Goal: Task Accomplishment & Management: Manage account settings

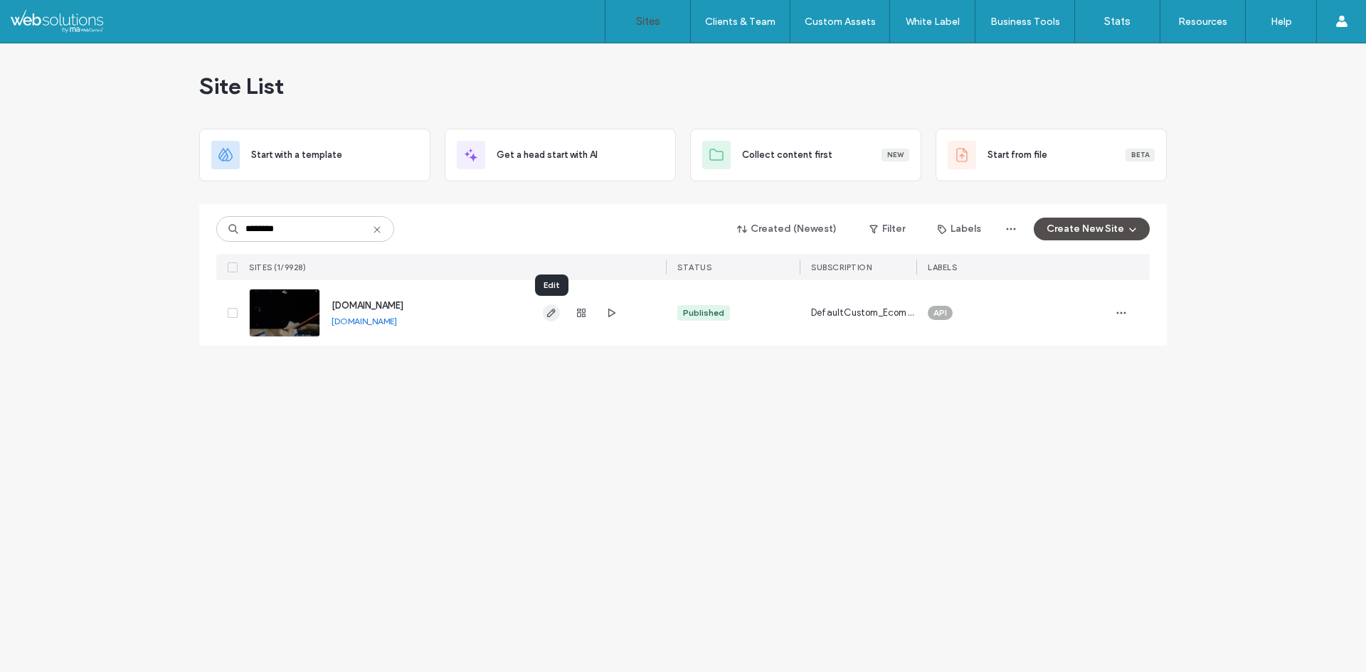
type input "********"
click at [548, 317] on use "button" at bounding box center [551, 313] width 9 height 9
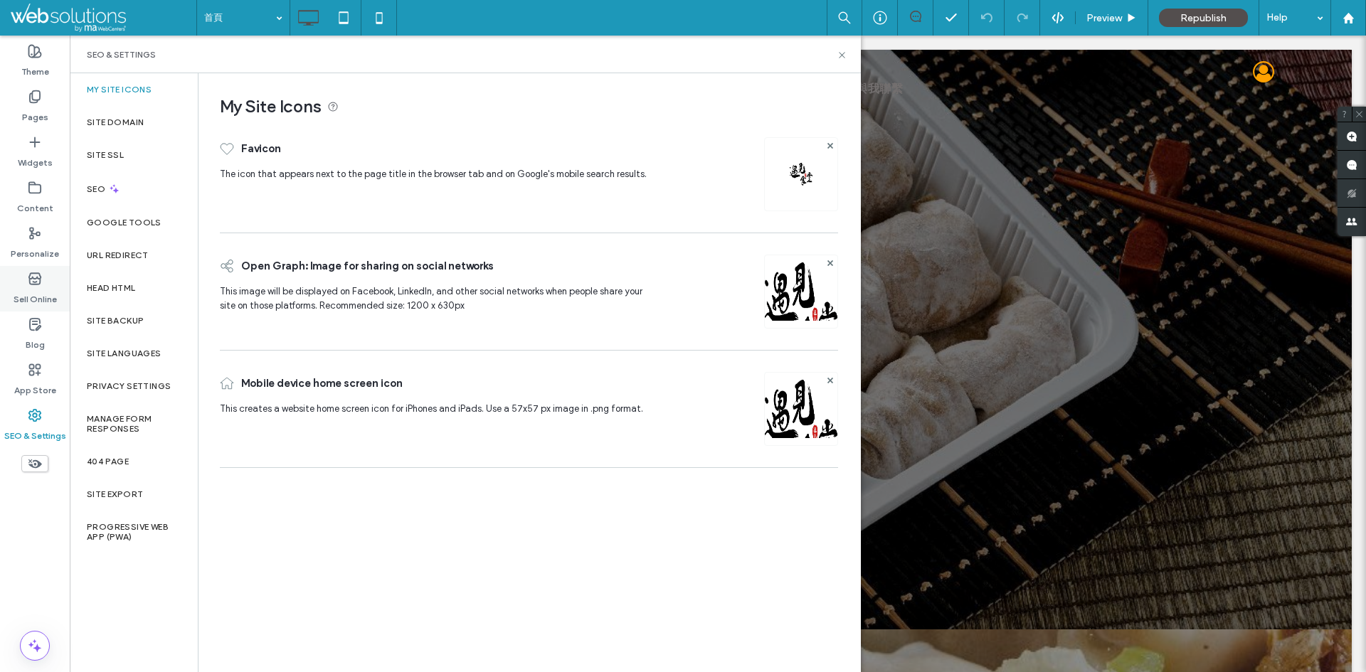
click at [38, 282] on icon at bounding box center [35, 279] width 14 height 14
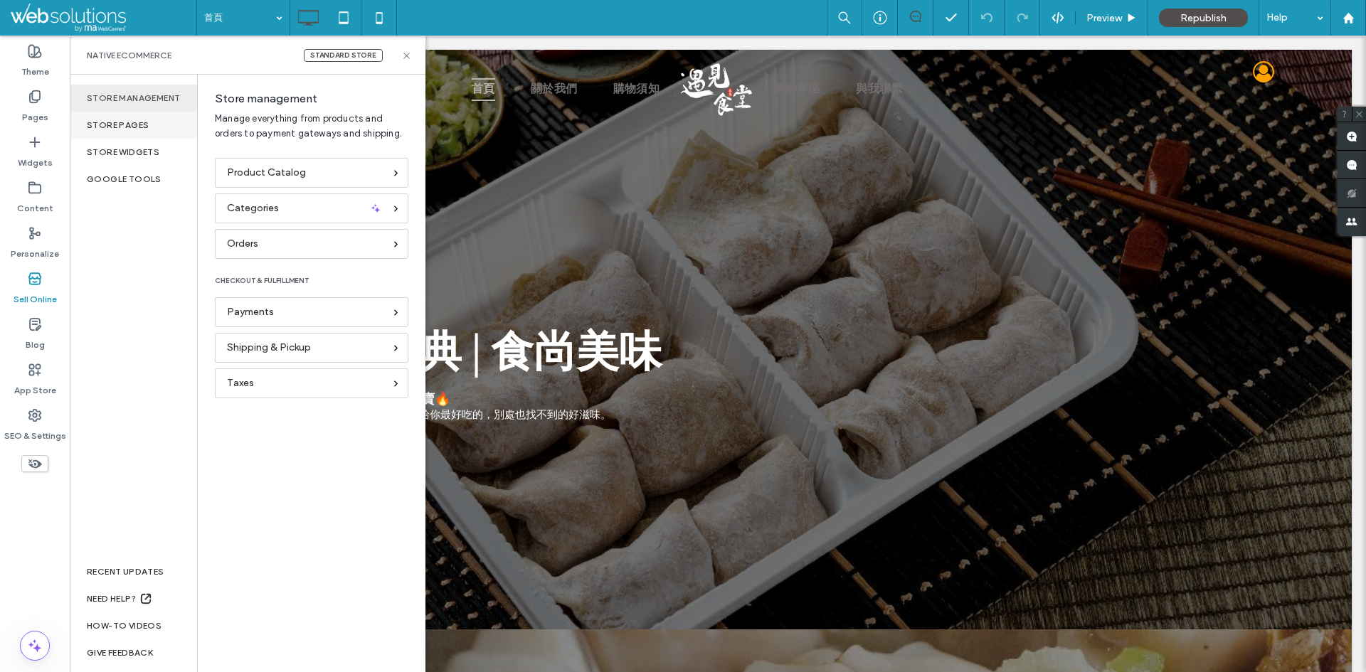
click at [144, 130] on div "Store pages" at bounding box center [133, 125] width 127 height 27
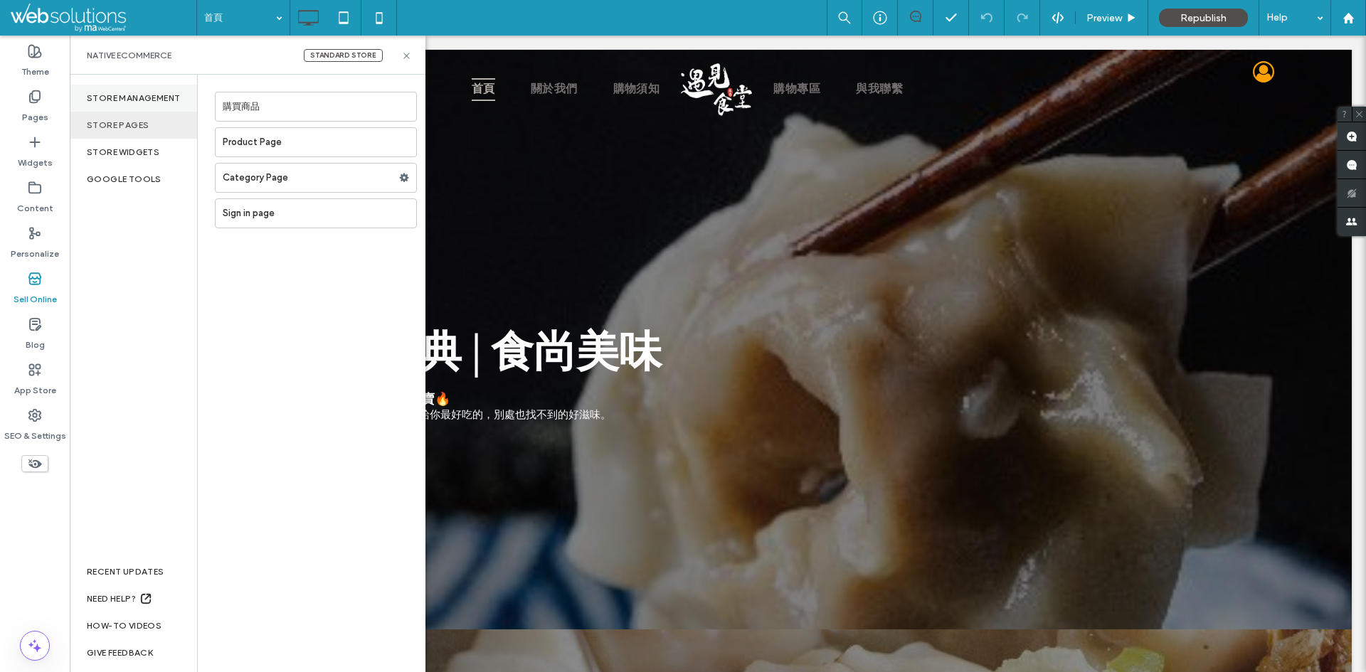
click at [120, 102] on div "Store management" at bounding box center [133, 98] width 127 height 27
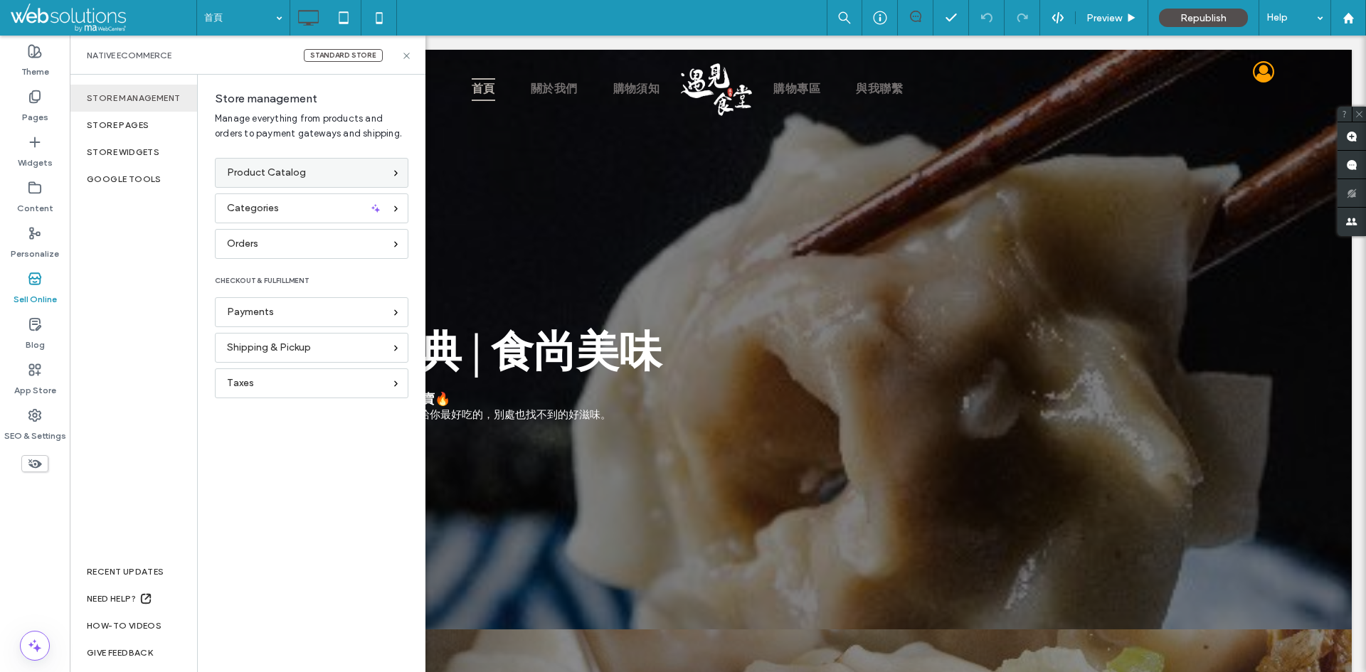
click at [324, 171] on div "Product Catalog" at bounding box center [305, 173] width 157 height 16
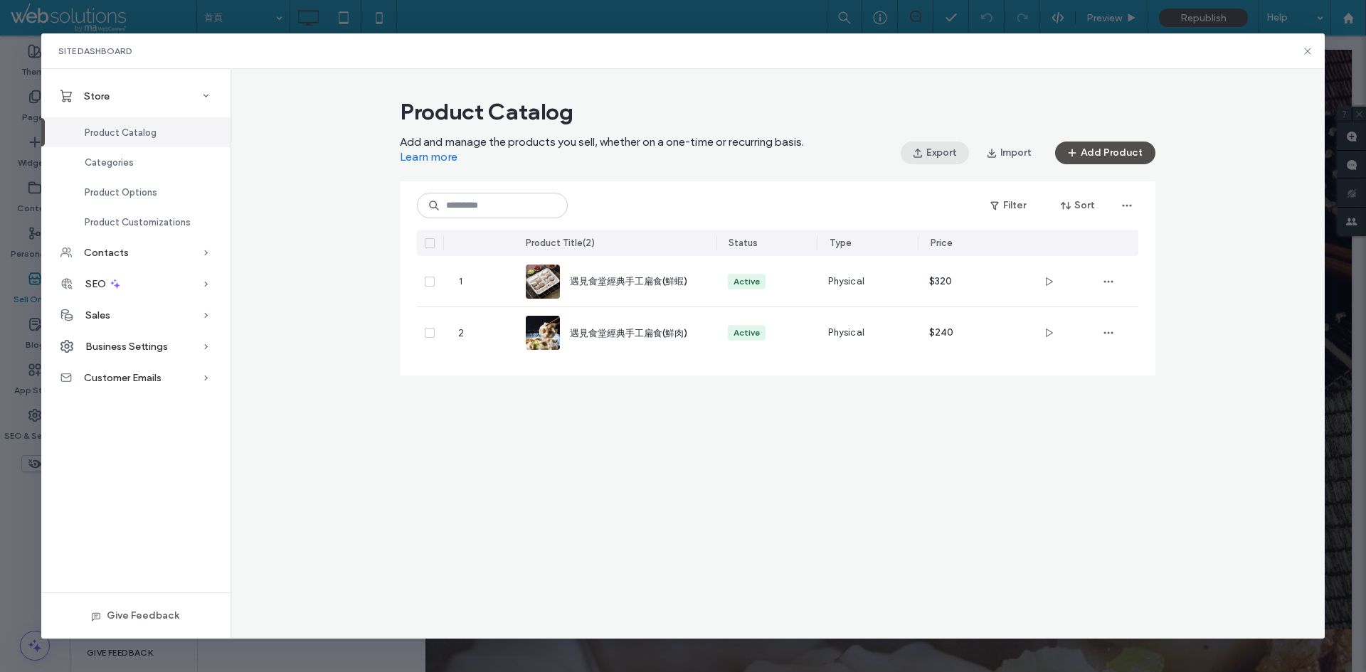
click at [935, 153] on button "Export" at bounding box center [935, 153] width 68 height 23
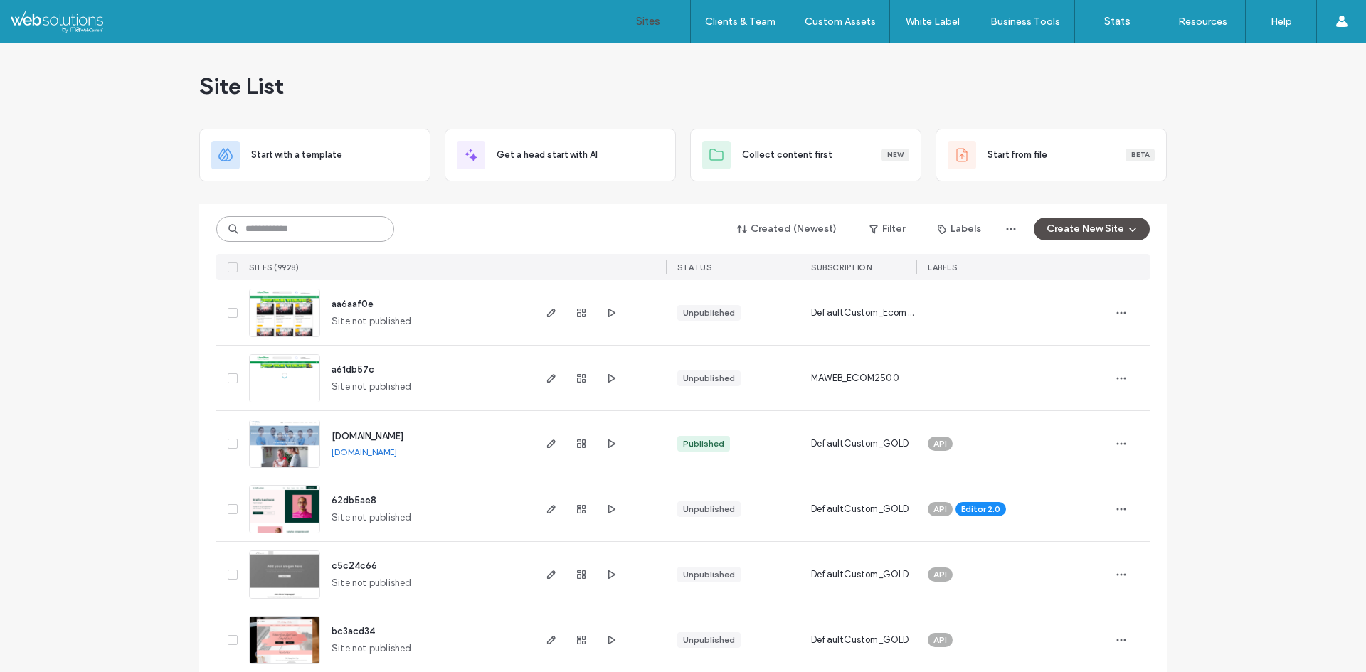
drag, startPoint x: 0, startPoint y: 0, endPoint x: 309, endPoint y: 233, distance: 387.0
click at [307, 239] on input at bounding box center [305, 229] width 178 height 26
paste input "********"
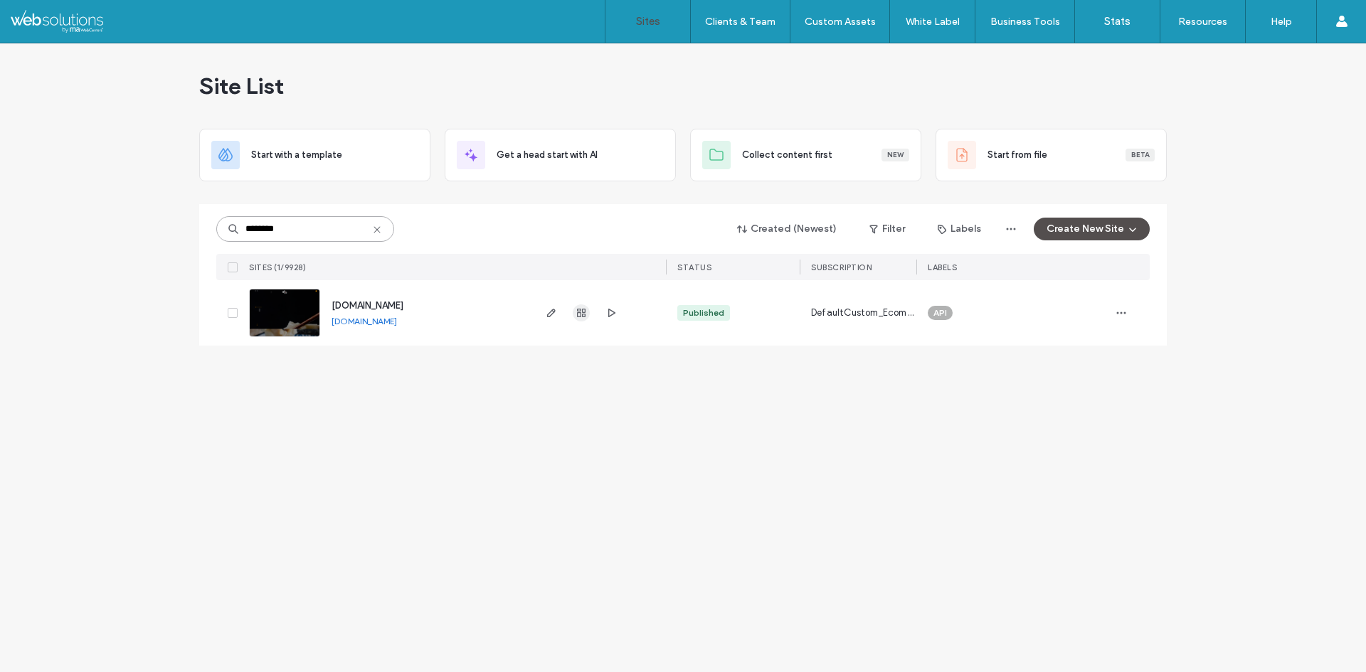
type input "********"
click at [578, 316] on use "button" at bounding box center [581, 313] width 9 height 9
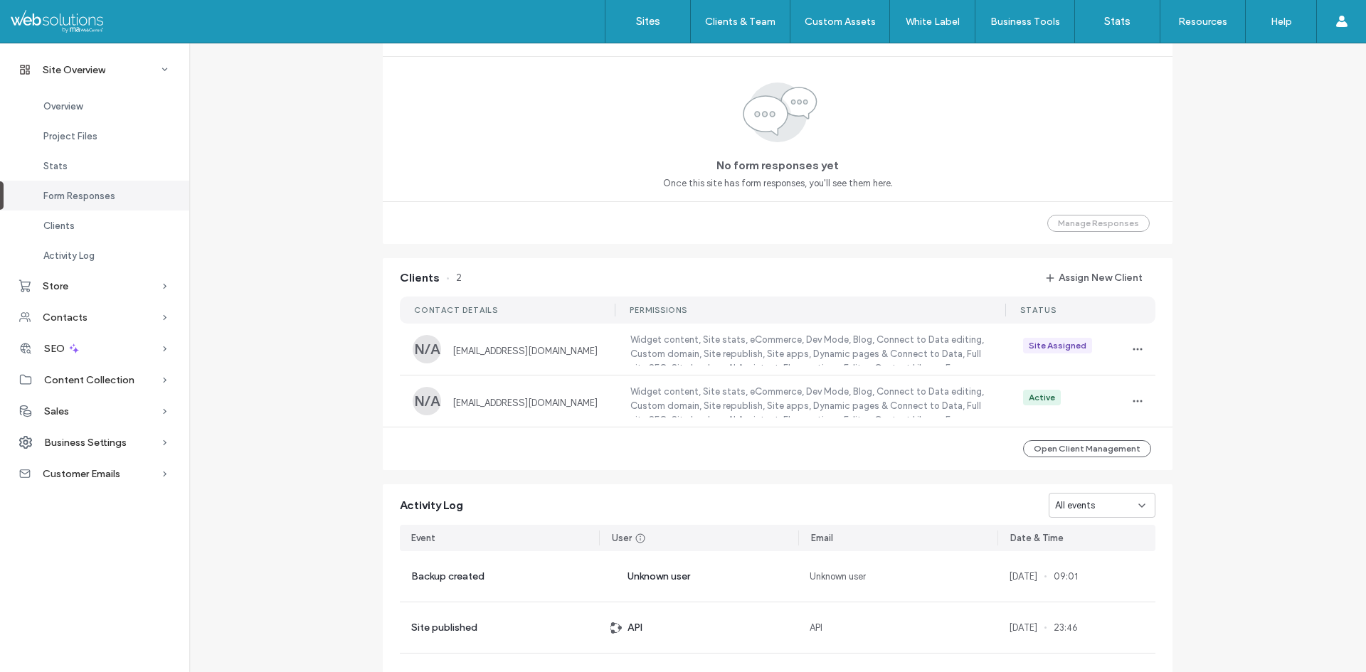
scroll to position [1067, 0]
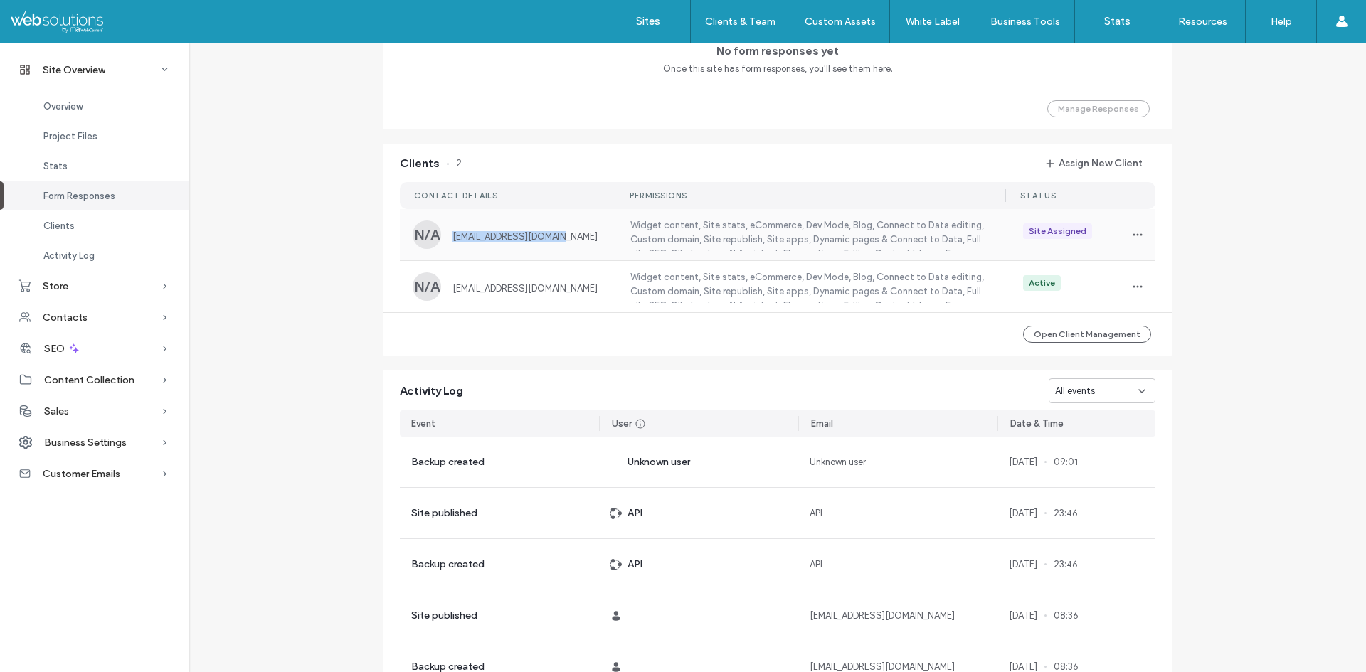
copy span "[EMAIL_ADDRESS][DOMAIN_NAME]"
drag, startPoint x: 556, startPoint y: 231, endPoint x: 363, endPoint y: 237, distance: 193.6
drag, startPoint x: 560, startPoint y: 286, endPoint x: 438, endPoint y: 292, distance: 122.5
click at [438, 292] on div "N/A [EMAIL_ADDRESS][DOMAIN_NAME]" at bounding box center [513, 286] width 200 height 28
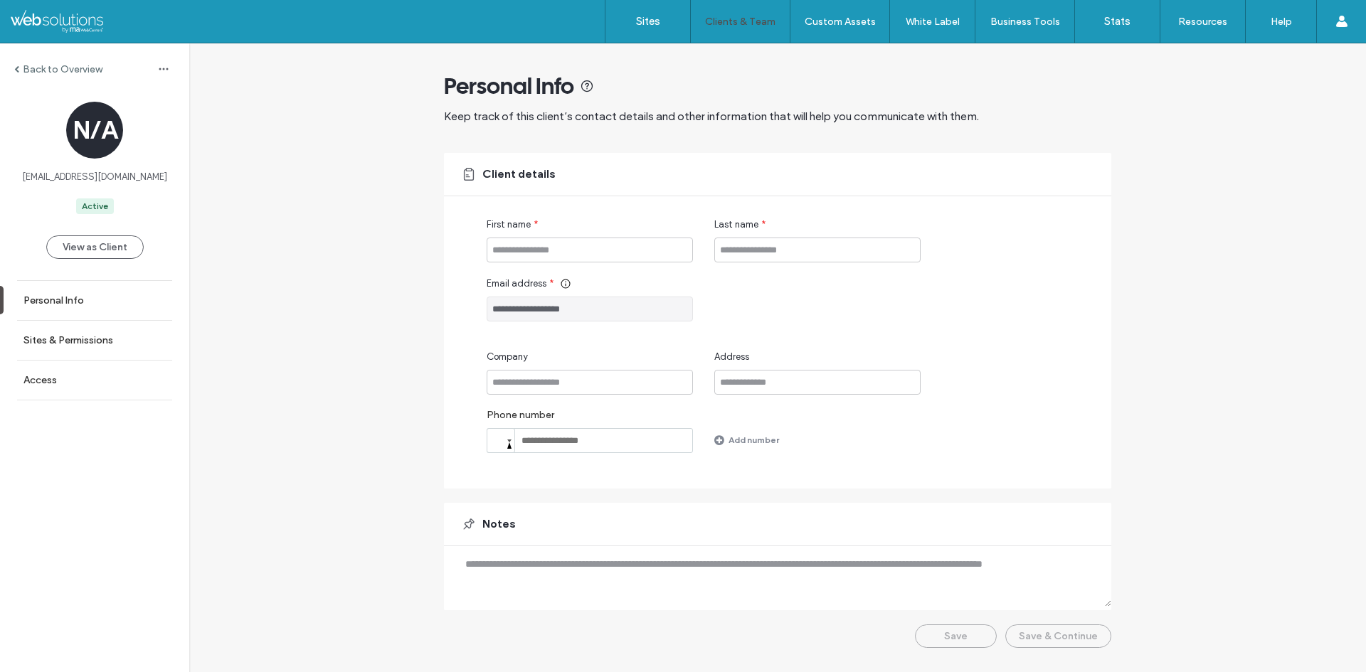
drag, startPoint x: 622, startPoint y: 316, endPoint x: 292, endPoint y: 332, distance: 330.5
click at [292, 332] on div "**********" at bounding box center [777, 352] width 1177 height 619
click at [29, 75] on label "Back to Overview" at bounding box center [63, 69] width 80 height 12
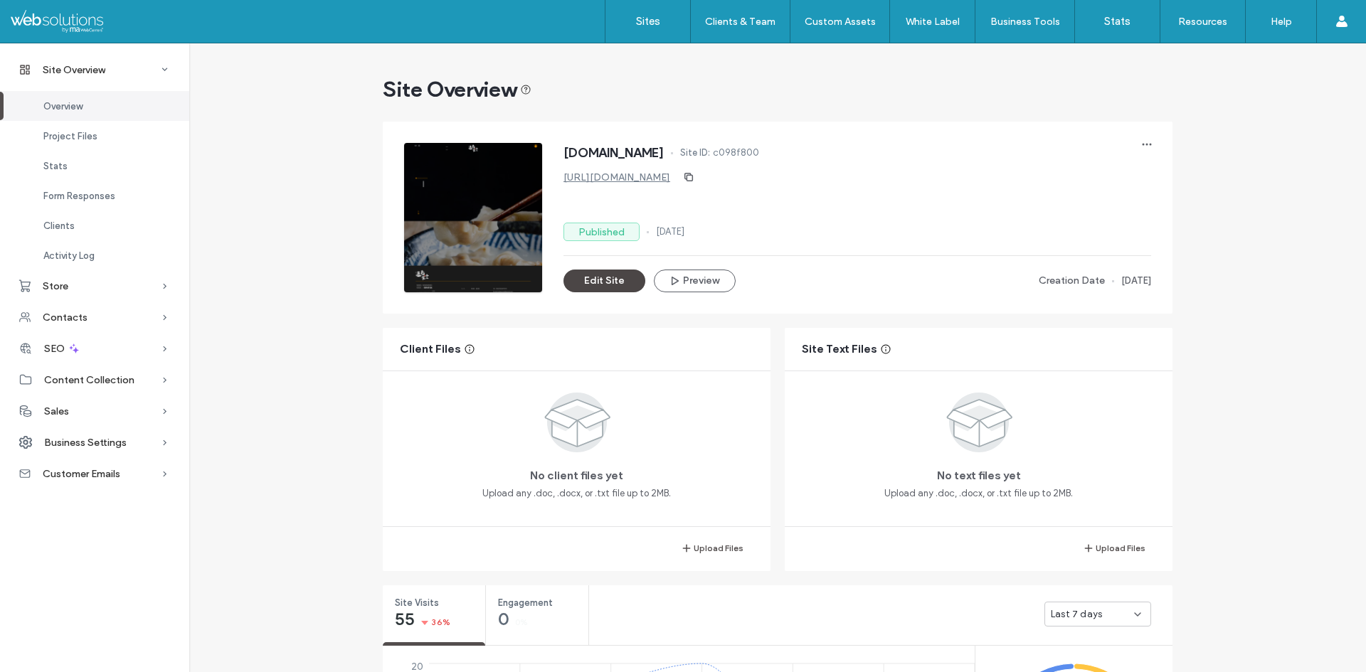
click at [603, 280] on button "Edit Site" at bounding box center [604, 281] width 82 height 23
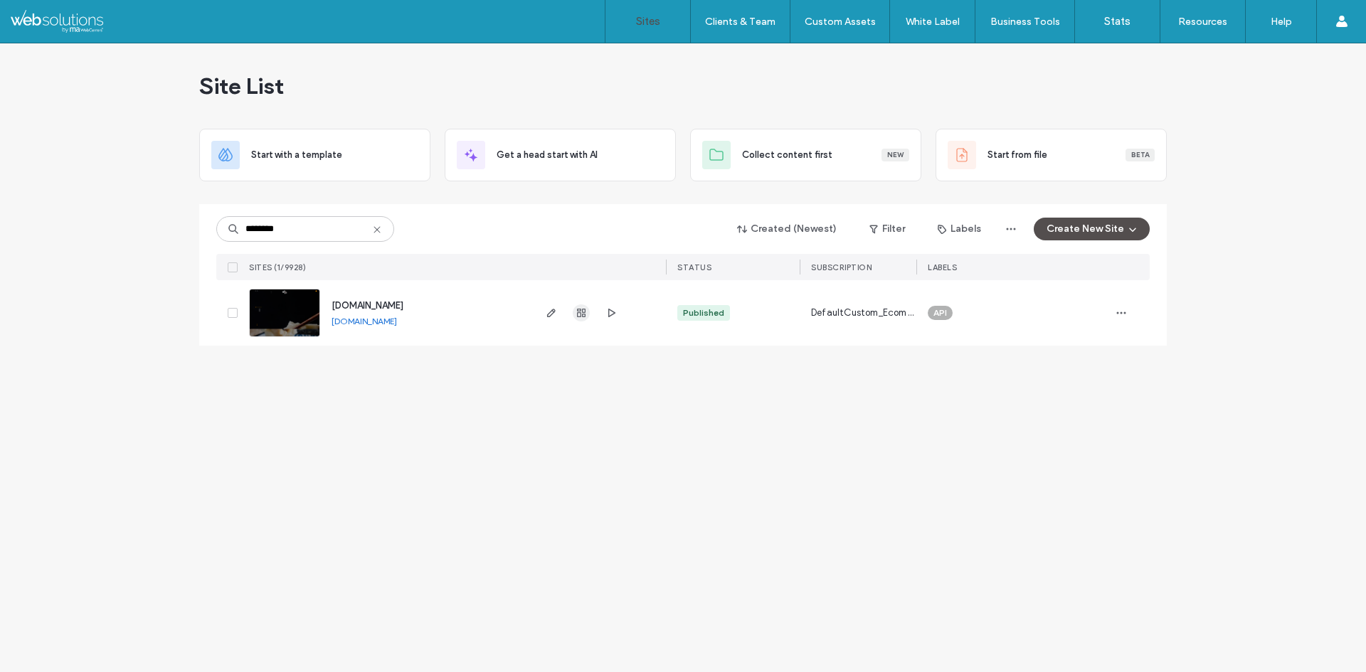
click at [576, 311] on icon "button" at bounding box center [581, 312] width 11 height 11
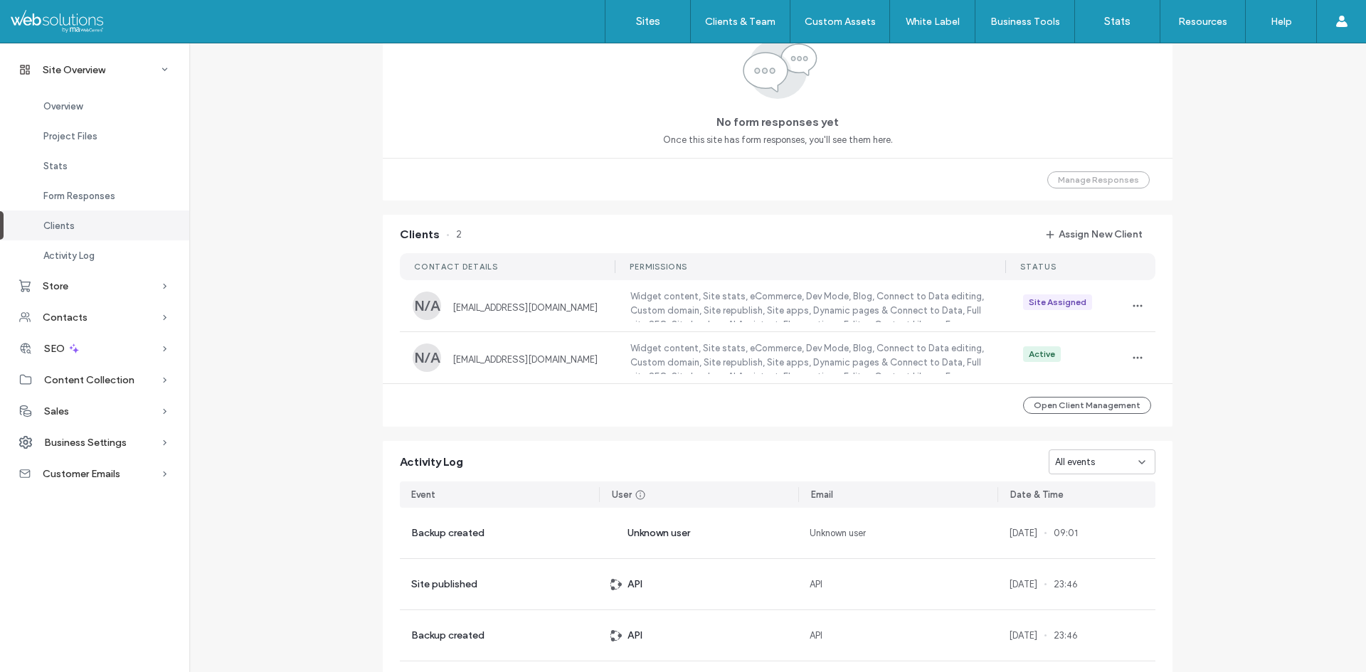
scroll to position [1206, 0]
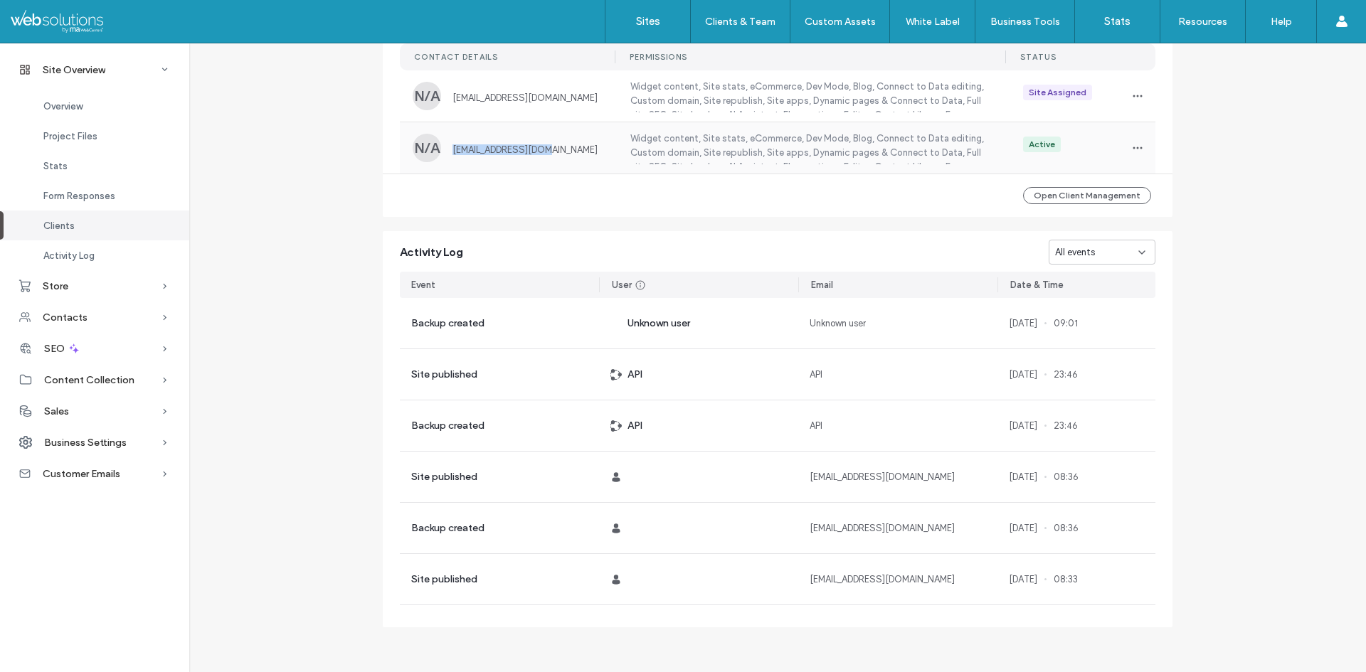
copy span "[EMAIL_ADDRESS][DOMAIN_NAME]"
drag, startPoint x: 567, startPoint y: 153, endPoint x: 308, endPoint y: 157, distance: 259.0
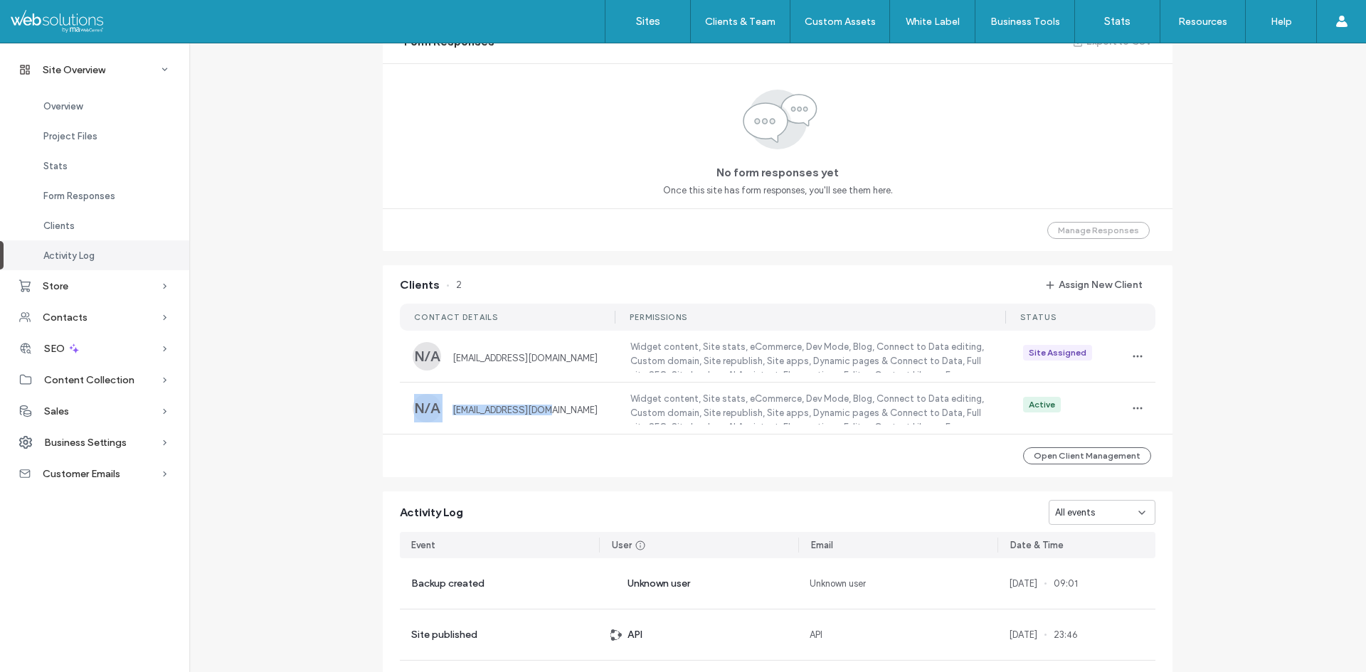
scroll to position [921, 0]
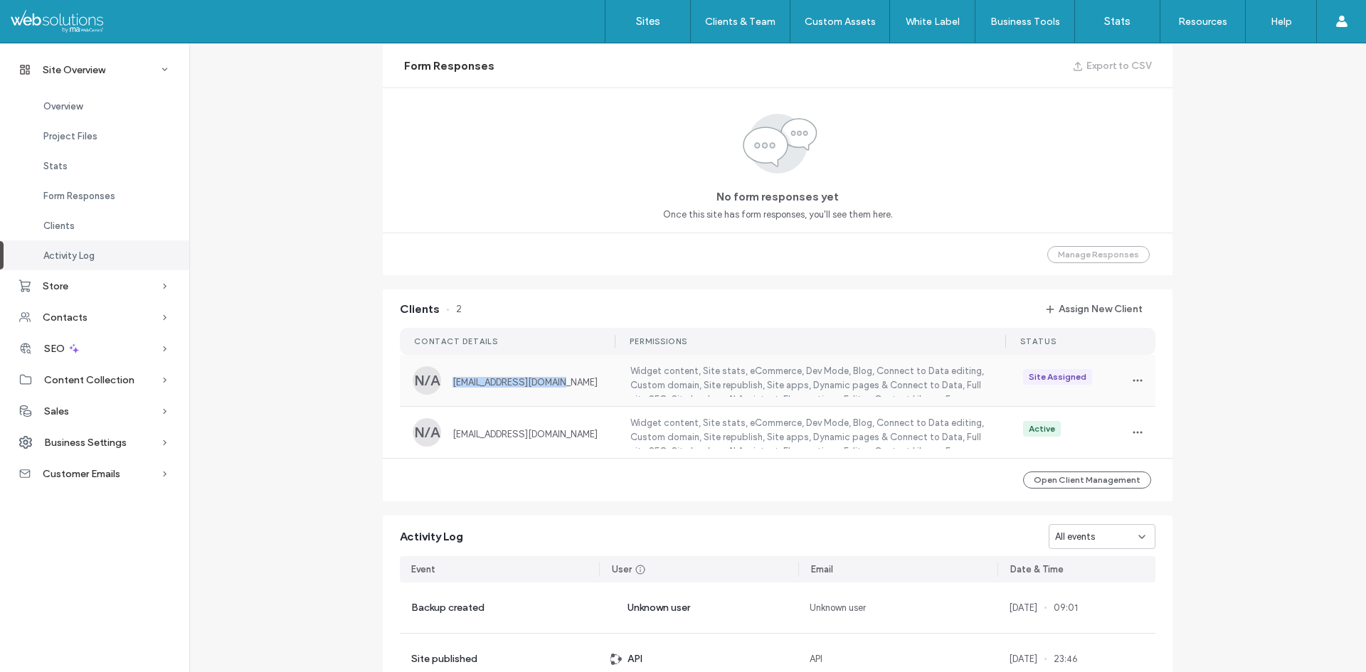
copy span "[EMAIL_ADDRESS][DOMAIN_NAME]"
drag, startPoint x: 521, startPoint y: 386, endPoint x: 364, endPoint y: 385, distance: 156.5
click at [364, 385] on div "Site Overview [DOMAIN_NAME] Site ID: c098f800 [URL][DOMAIN_NAME] Published [DAT…" at bounding box center [777, 20] width 1177 height 1797
